Goal: Information Seeking & Learning: Learn about a topic

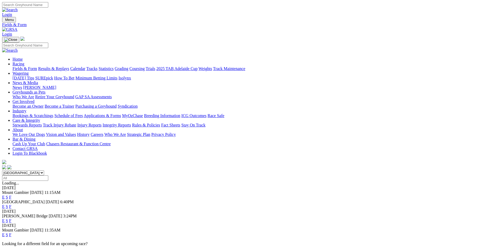
click at [11, 218] on link "F" at bounding box center [10, 220] width 2 height 4
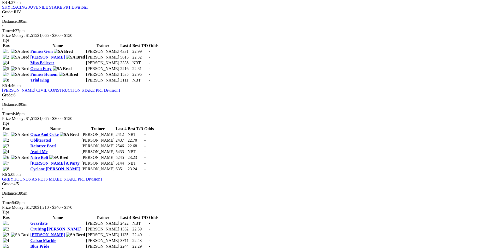
scroll to position [496, 0]
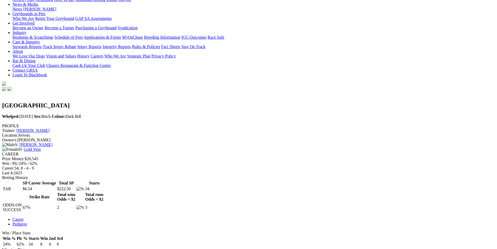
scroll to position [52, 0]
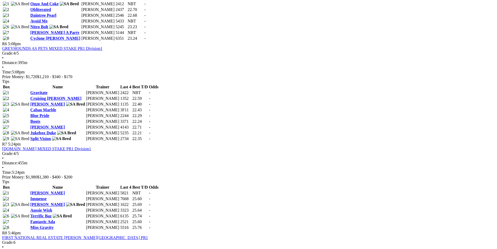
scroll to position [574, 0]
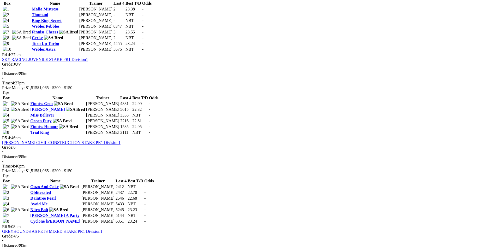
scroll to position [600, 0]
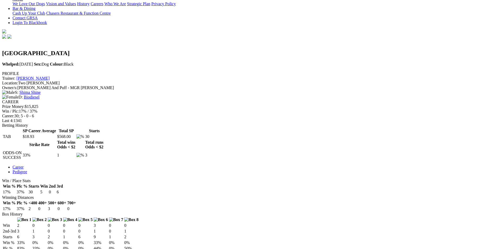
scroll to position [261, 0]
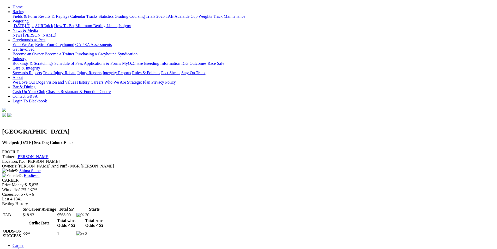
scroll to position [0, 0]
